Goal: Find contact information: Find contact information

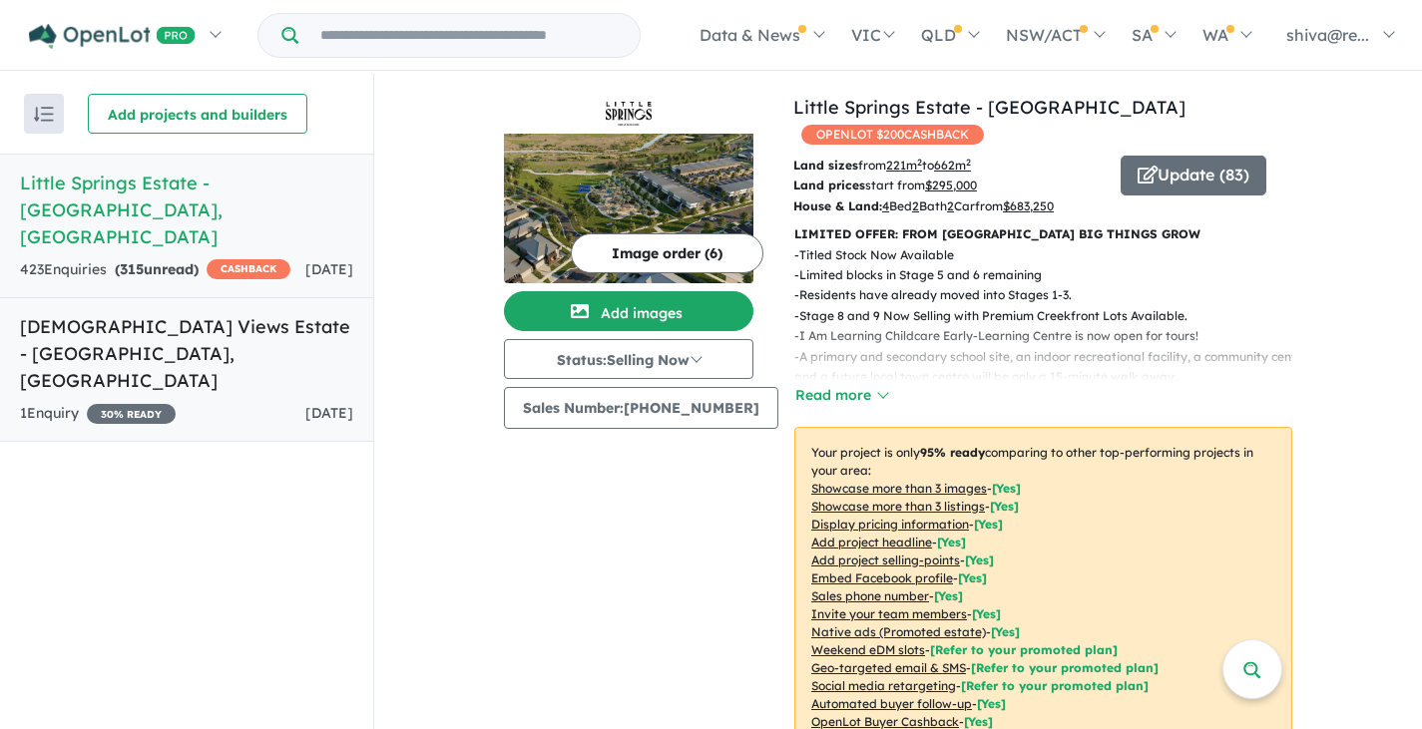
scroll to position [1570, 0]
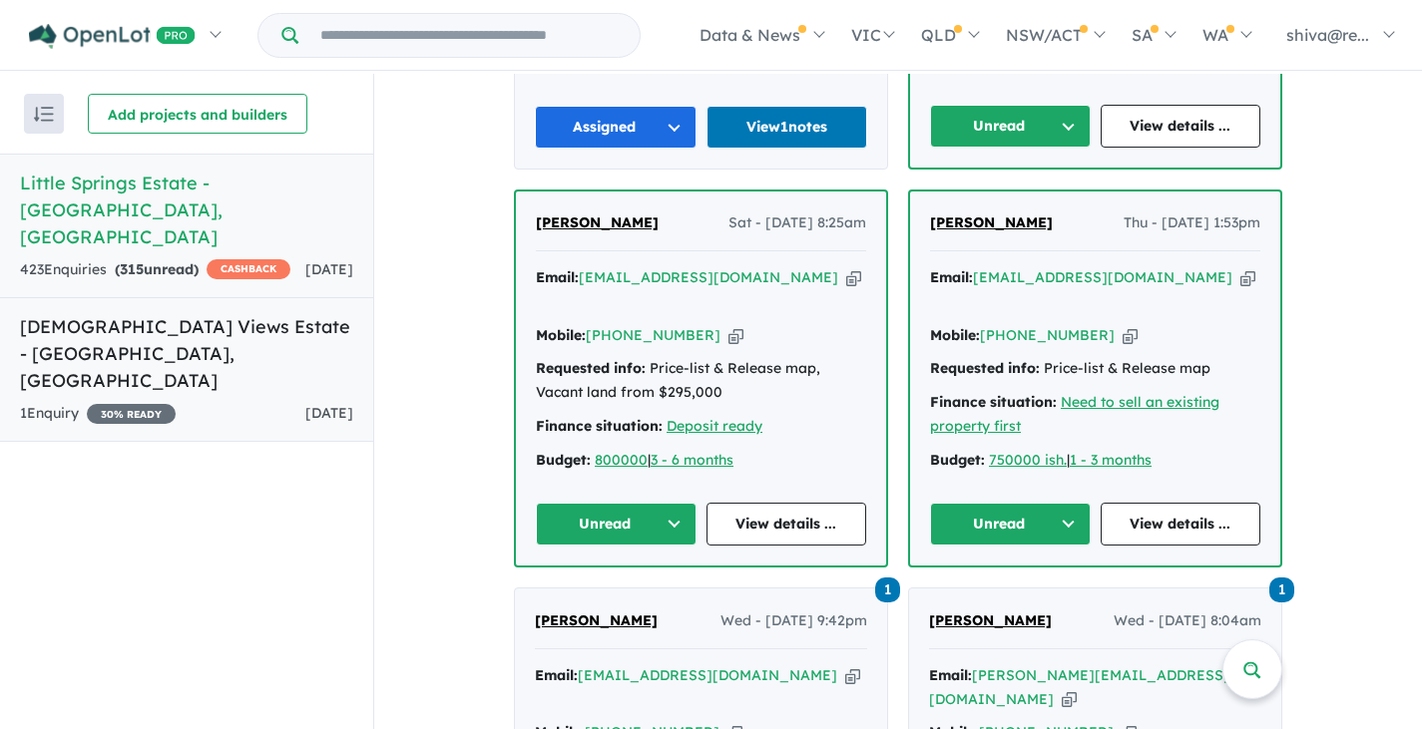
drag, startPoint x: 0, startPoint y: 0, endPoint x: 261, endPoint y: 316, distance: 410.3
click at [261, 316] on link "[DEMOGRAPHIC_DATA] Views Estate - [GEOGRAPHIC_DATA] , [GEOGRAPHIC_DATA] 1 Enqui…" at bounding box center [186, 369] width 373 height 145
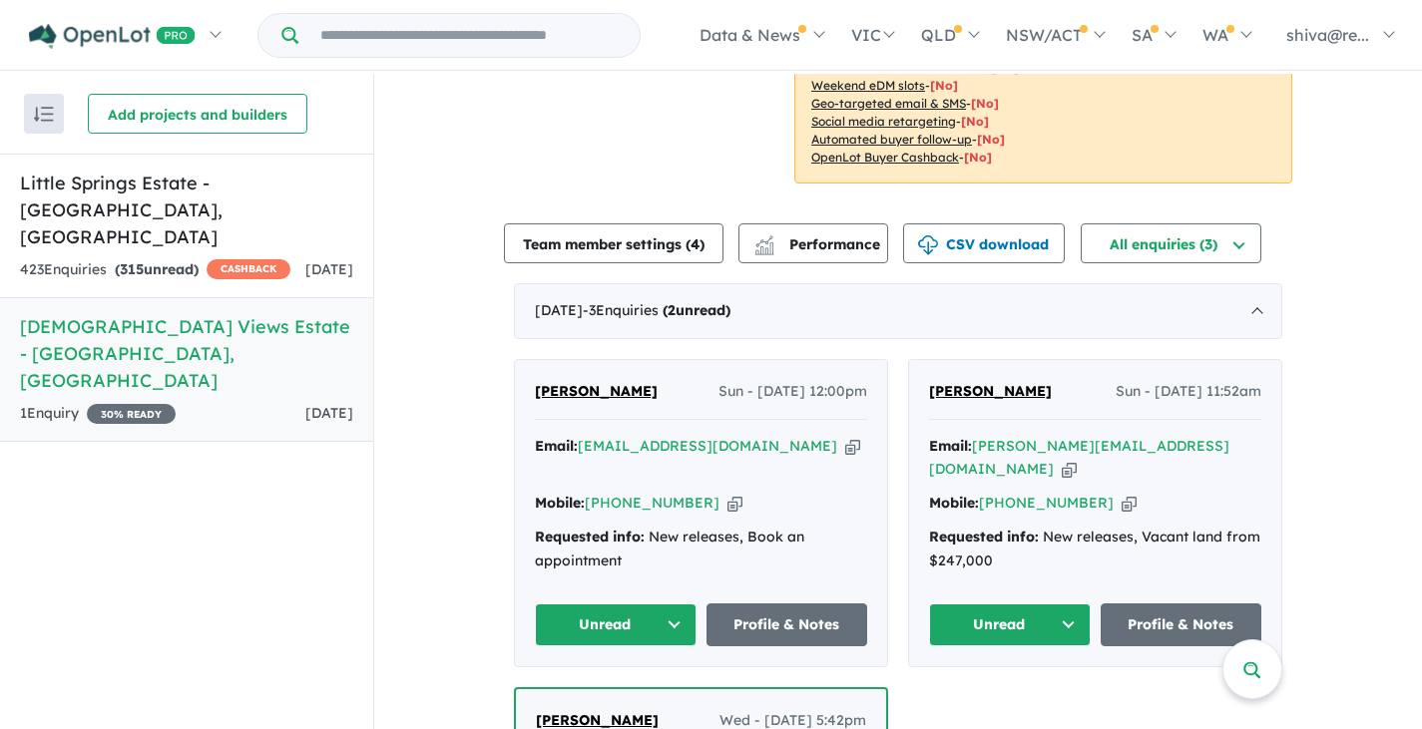
scroll to position [599, 0]
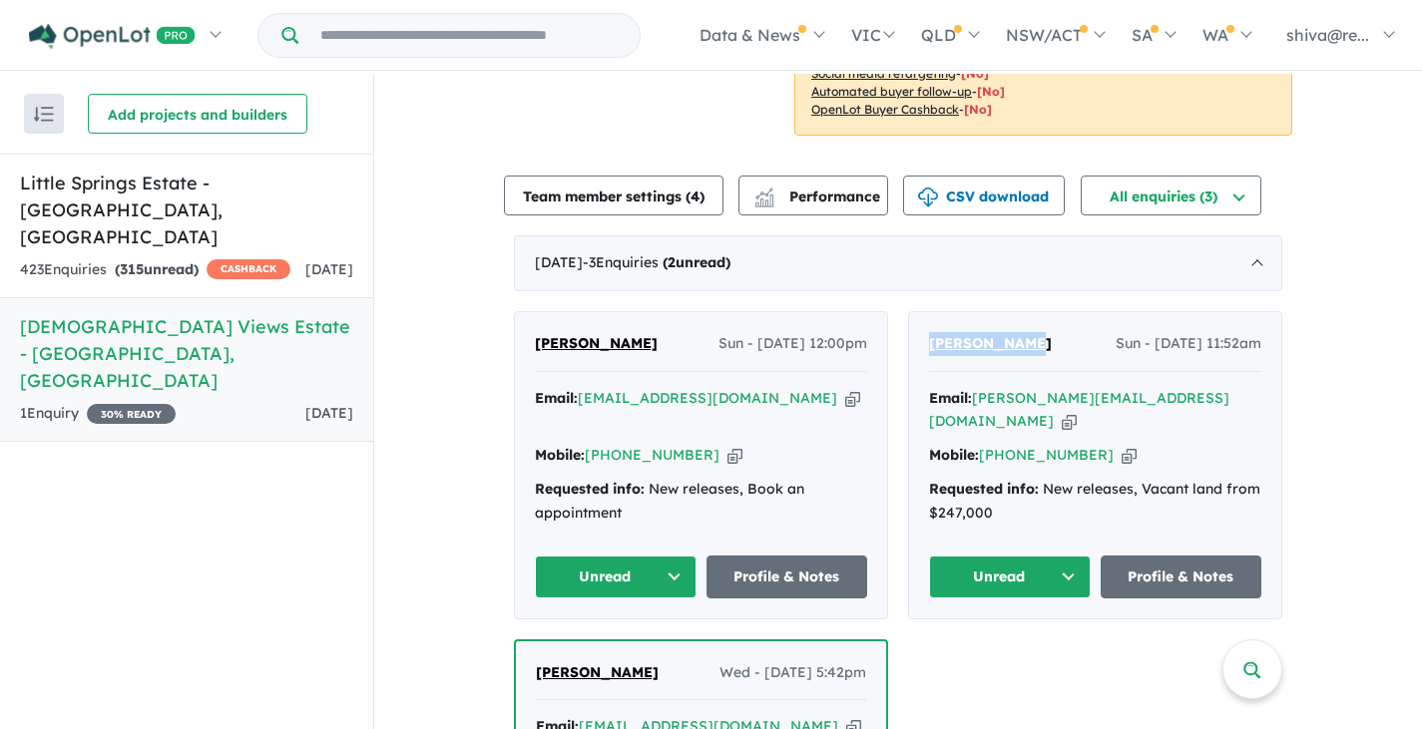
drag, startPoint x: 1019, startPoint y: 321, endPoint x: 921, endPoint y: 324, distance: 97.8
click at [921, 324] on div "[PERSON_NAME] Sun - [DATE] 11:52am Email: [PERSON_NAME][EMAIL_ADDRESS][DOMAIN_N…" at bounding box center [1095, 465] width 372 height 306
copy span "[PERSON_NAME]"
drag, startPoint x: 1068, startPoint y: 373, endPoint x: 974, endPoint y: 379, distance: 94.0
click at [974, 387] on div "Email: [PERSON_NAME][EMAIL_ADDRESS][DOMAIN_NAME] Copied!" at bounding box center [1095, 411] width 332 height 48
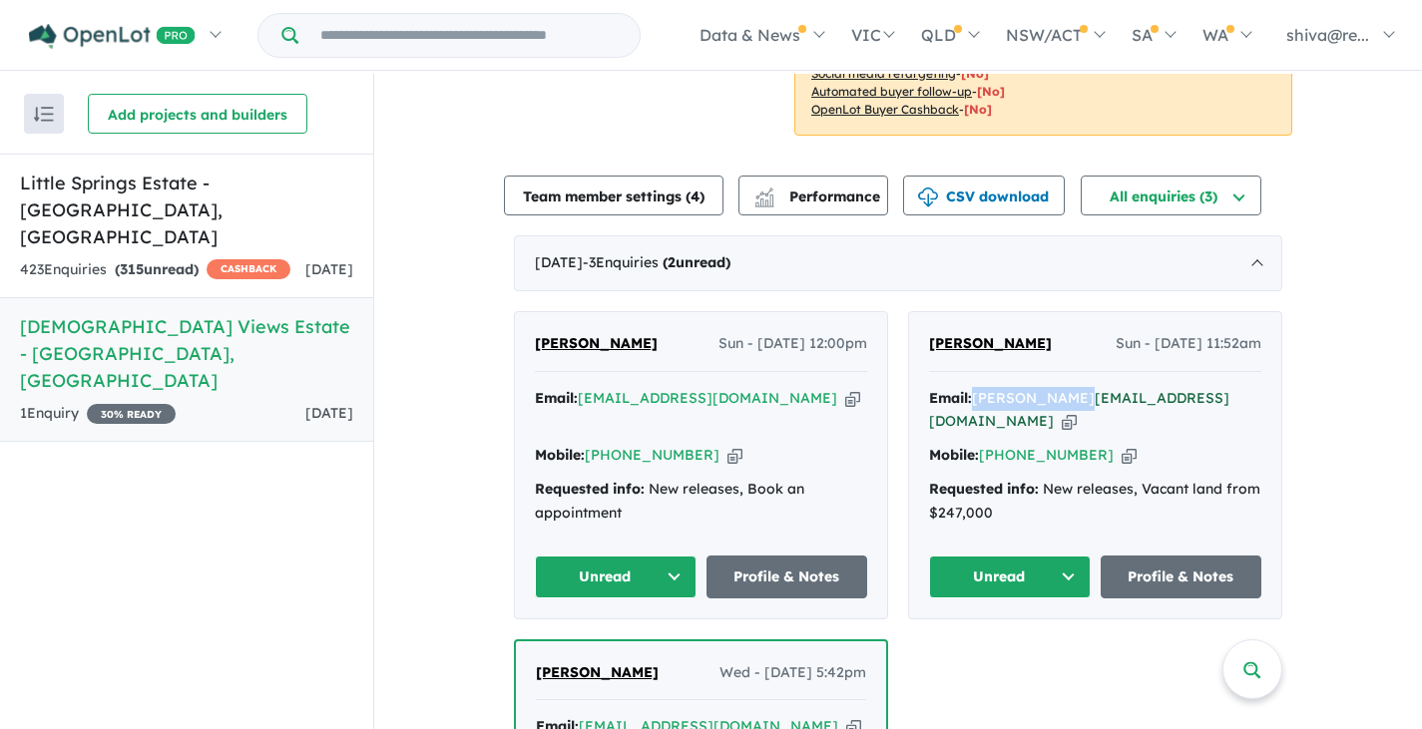
copy a%20Temple%20Views%20Estate%20-%20Deanside"] "[PERSON_NAME][EMAIL_ADDRESS][DOMAIN_NAME]"
drag, startPoint x: 1084, startPoint y: 406, endPoint x: 978, endPoint y: 407, distance: 105.8
click at [978, 444] on div "Mobile: [PHONE_NUMBER] Copied!" at bounding box center [1095, 456] width 332 height 24
copy link "[PHONE_NUMBER]"
click at [1154, 444] on div "Mobile: [PHONE_NUMBER] Copied!" at bounding box center [1095, 456] width 332 height 24
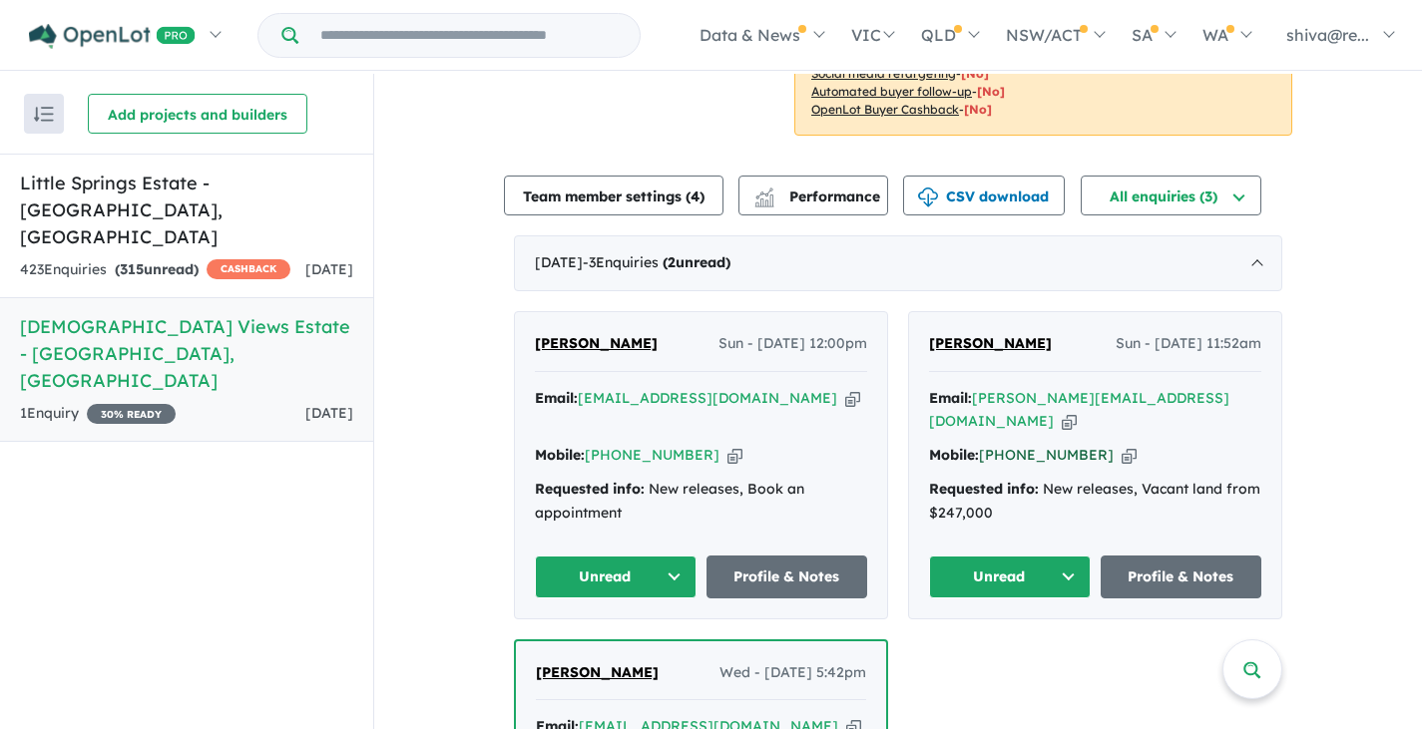
drag, startPoint x: 1084, startPoint y: 404, endPoint x: 1011, endPoint y: 403, distance: 72.8
click at [1011, 444] on div "Mobile: [PHONE_NUMBER] Copied!" at bounding box center [1095, 456] width 332 height 24
click at [1075, 421] on div "Email: [PERSON_NAME][EMAIL_ADDRESS][DOMAIN_NAME] Copied! Mobile: [PHONE_NUMBER]…" at bounding box center [1095, 461] width 332 height 149
drag, startPoint x: 1086, startPoint y: 401, endPoint x: 1006, endPoint y: 405, distance: 79.9
click at [1006, 444] on div "Mobile: [PHONE_NUMBER] Copied!" at bounding box center [1095, 456] width 332 height 24
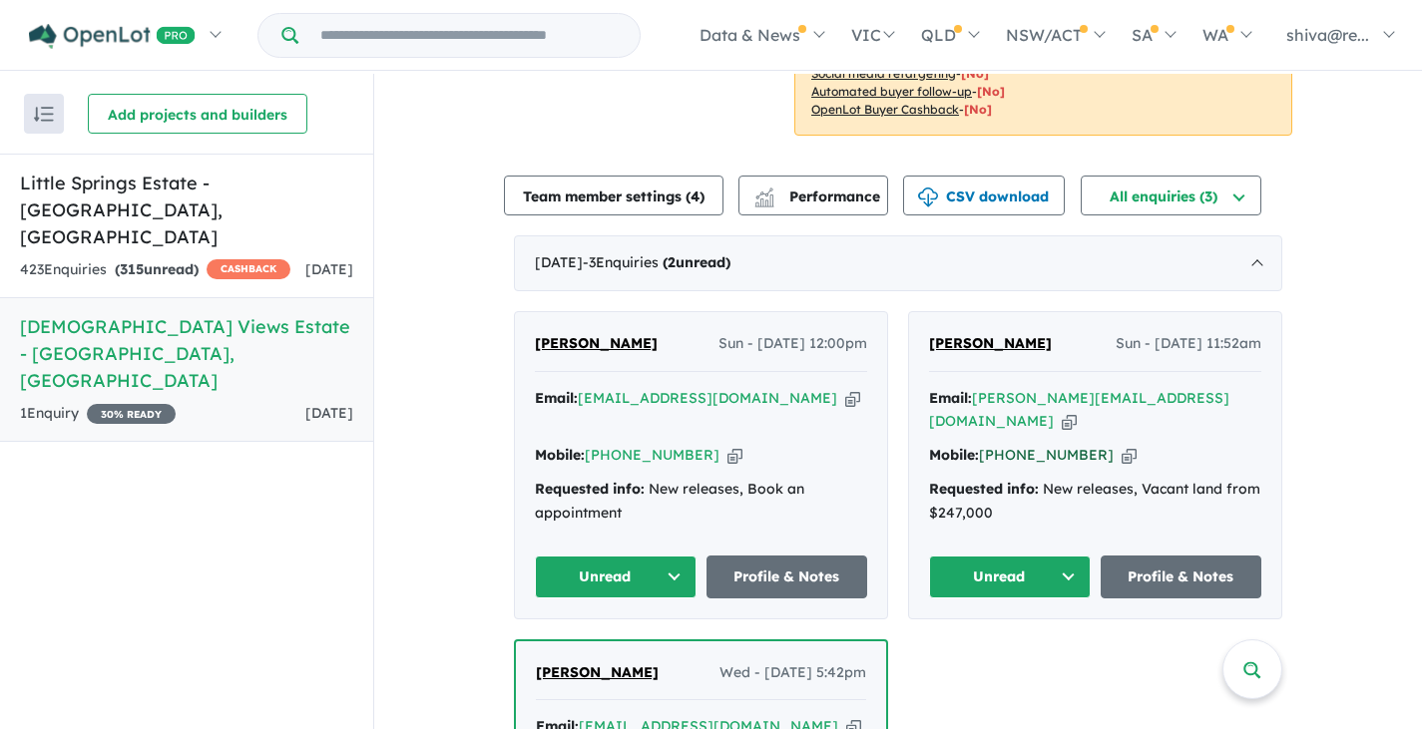
copy link "477 110 056"
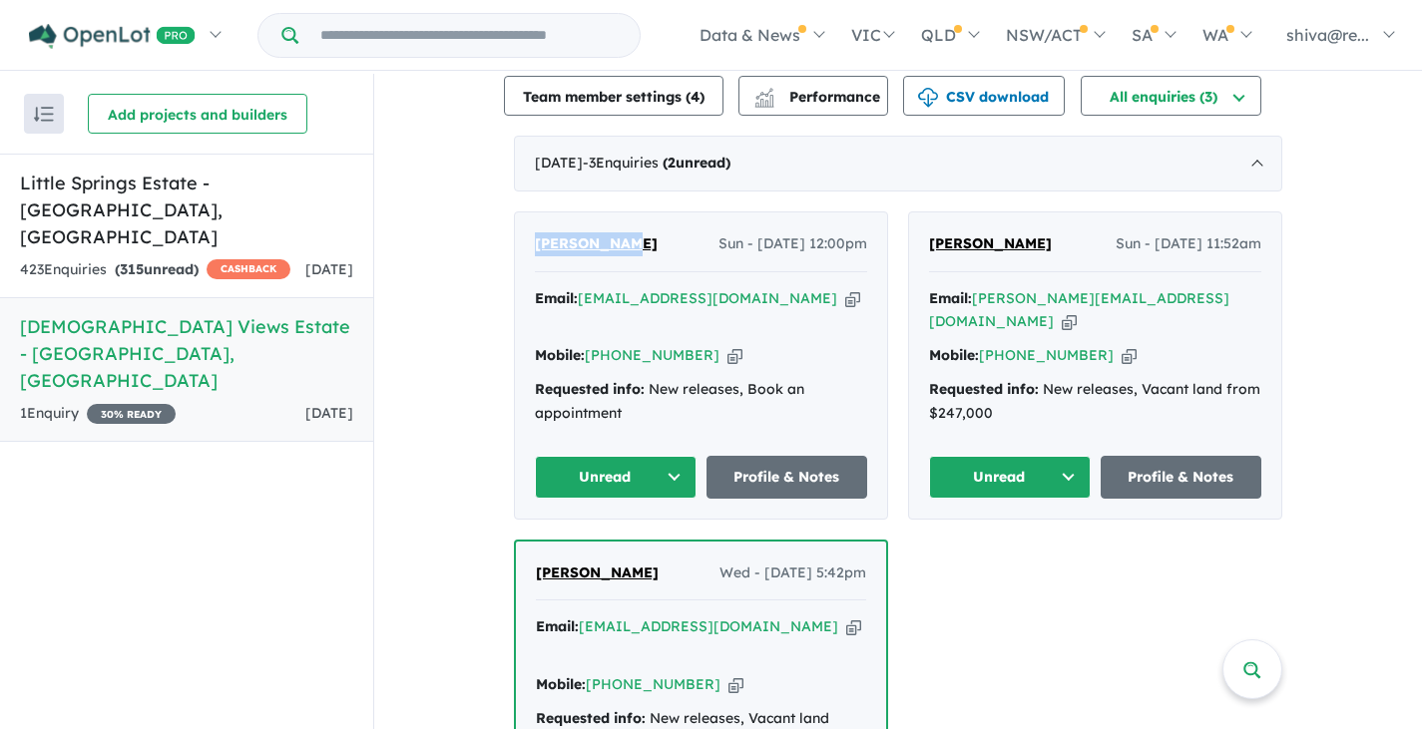
drag, startPoint x: 627, startPoint y: 220, endPoint x: 531, endPoint y: 220, distance: 95.8
click at [535, 232] on div "[PERSON_NAME] Sun - [DATE] 12:00pm" at bounding box center [701, 252] width 332 height 40
copy span "[PERSON_NAME]"
drag, startPoint x: 724, startPoint y: 269, endPoint x: 580, endPoint y: 278, distance: 145.0
click at [580, 287] on div "Email: [EMAIL_ADDRESS][DOMAIN_NAME] Copied!" at bounding box center [701, 311] width 332 height 48
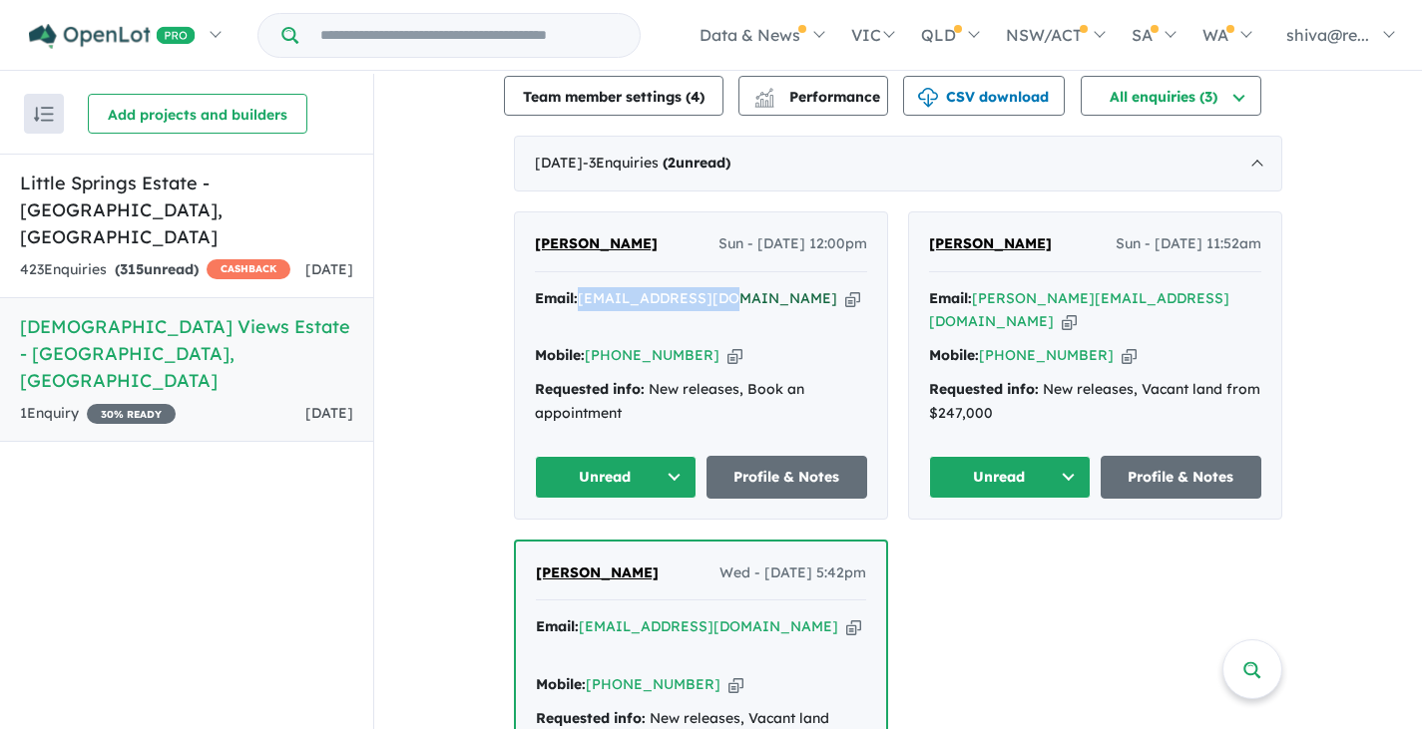
copy a%20Temple%20Views%20Estate%20-%20Deanside"] "[EMAIL_ADDRESS][DOMAIN_NAME]"
drag, startPoint x: 695, startPoint y: 302, endPoint x: 614, endPoint y: 304, distance: 81.8
click at [614, 344] on div "Mobile: [PHONE_NUMBER] Copied!" at bounding box center [701, 356] width 332 height 24
copy link "468 355 160"
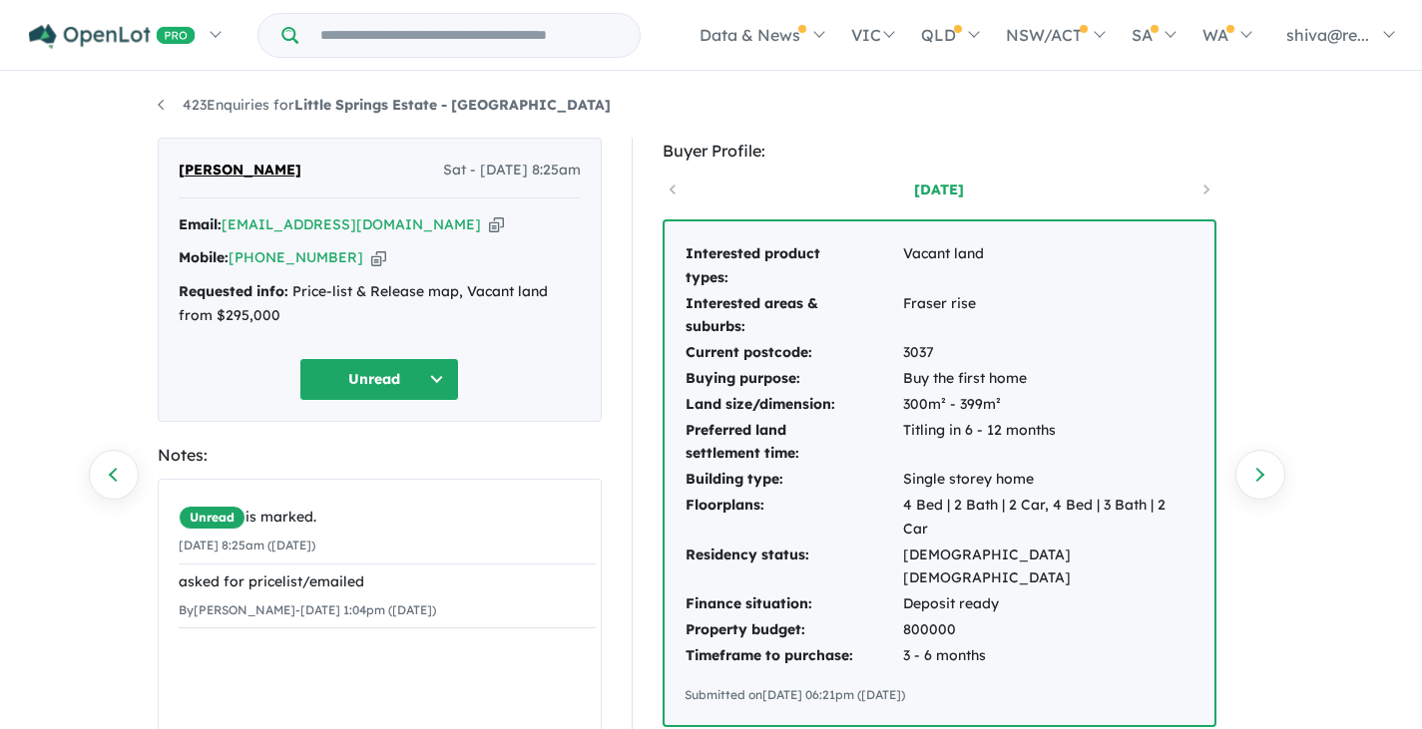
scroll to position [200, 0]
